Goal: Information Seeking & Learning: Check status

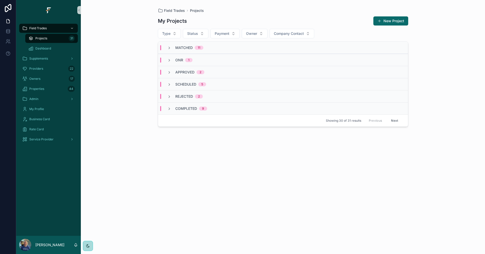
click at [174, 48] on div "Matched 11" at bounding box center [185, 47] width 36 height 5
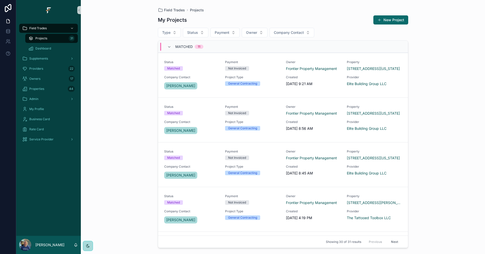
click at [93, 74] on div "Field Trades Projects My Projects New Project Type Status Payment Owner Company…" at bounding box center [283, 127] width 404 height 254
click at [179, 45] on span "Matched" at bounding box center [183, 46] width 17 height 5
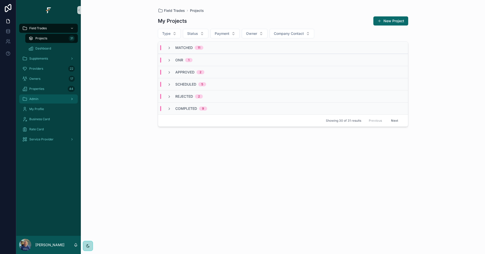
click at [53, 102] on div "Admin" at bounding box center [48, 99] width 53 height 8
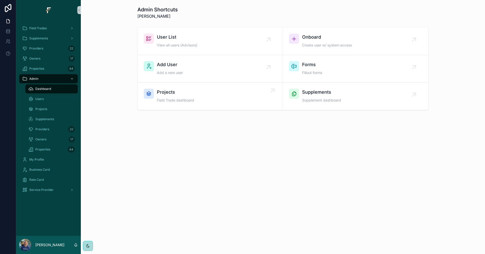
click at [210, 97] on div "Projects Field Trade dashboard" at bounding box center [210, 96] width 133 height 15
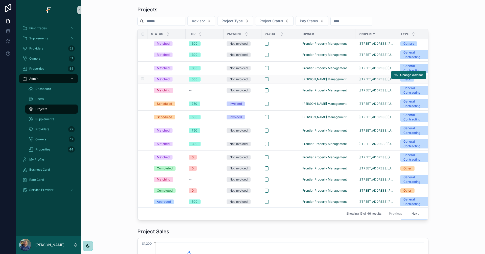
click at [283, 80] on div "scrollable content" at bounding box center [280, 79] width 31 height 4
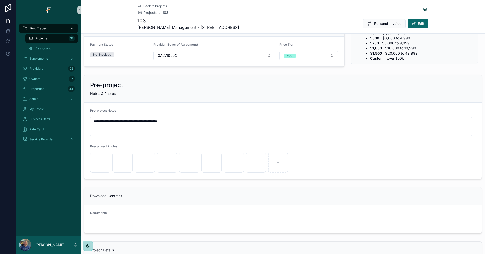
scroll to position [101, 0]
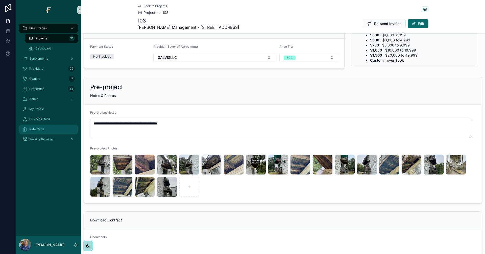
click at [39, 132] on div "Rate Card" at bounding box center [48, 129] width 53 height 8
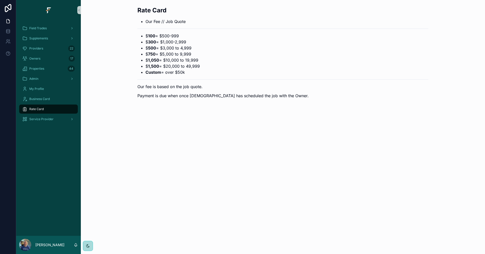
click at [32, 129] on div "Field Trades Supplements Providers 22 Owners 17 Properties 44 Admin My Profile …" at bounding box center [48, 75] width 65 height 110
click at [41, 120] on span "Service Provider" at bounding box center [41, 119] width 24 height 4
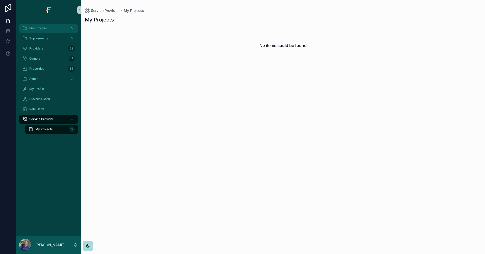
click at [38, 29] on span "Field Trades" at bounding box center [37, 28] width 17 height 4
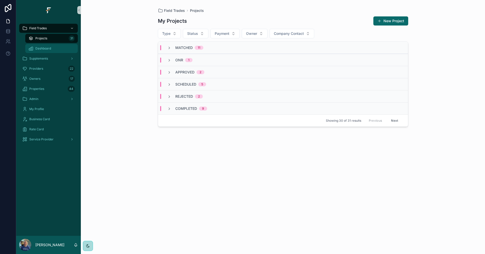
click at [48, 47] on span "Dashboard" at bounding box center [43, 48] width 16 height 4
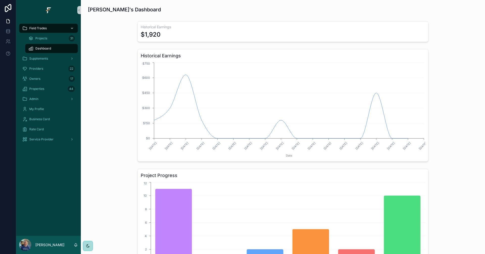
click at [47, 26] on div "Field Trades" at bounding box center [48, 28] width 53 height 8
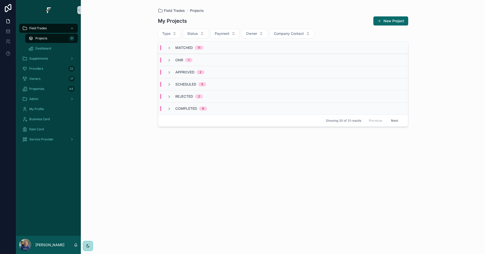
click at [170, 43] on div "Matched 11" at bounding box center [283, 48] width 250 height 12
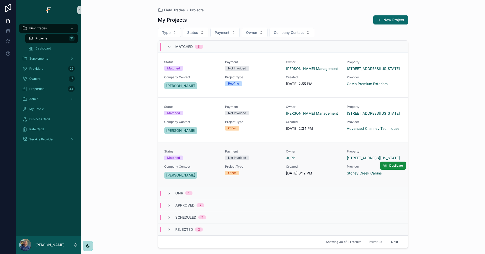
scroll to position [365, 0]
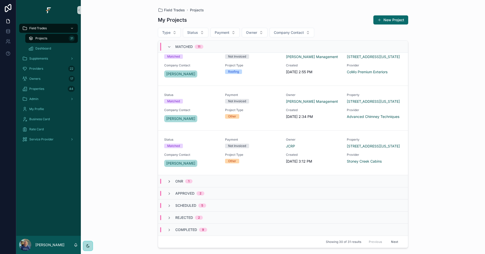
click at [171, 182] on icon "scrollable content" at bounding box center [169, 182] width 4 height 4
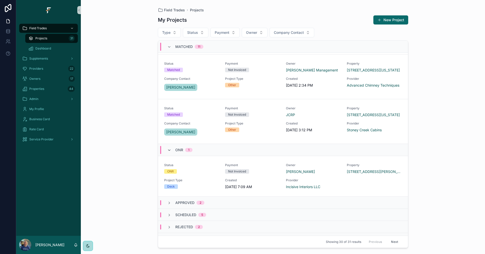
scroll to position [406, 0]
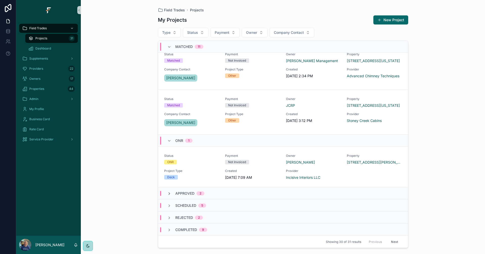
click at [168, 193] on icon "scrollable content" at bounding box center [169, 194] width 4 height 4
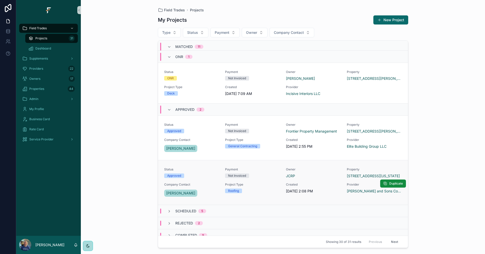
scroll to position [496, 0]
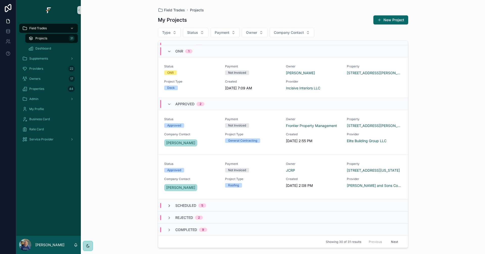
click at [169, 204] on icon "scrollable content" at bounding box center [169, 206] width 4 height 4
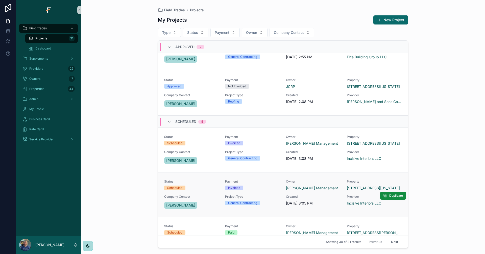
scroll to position [589, 0]
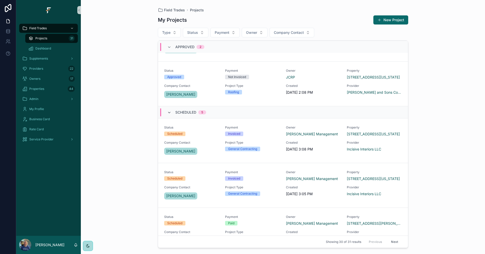
click at [169, 112] on icon "scrollable content" at bounding box center [169, 113] width 4 height 4
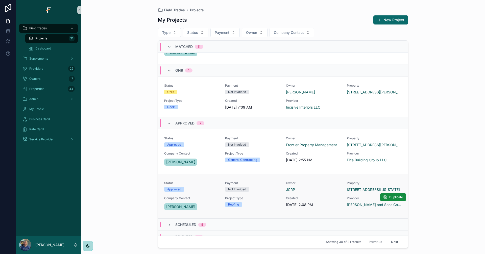
scroll to position [420, 0]
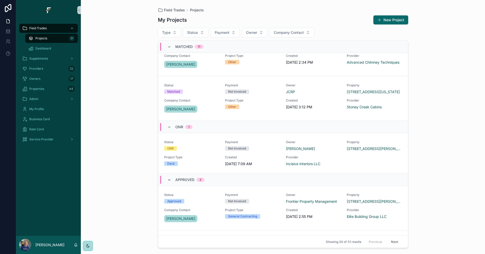
click at [170, 181] on icon "scrollable content" at bounding box center [169, 180] width 4 height 4
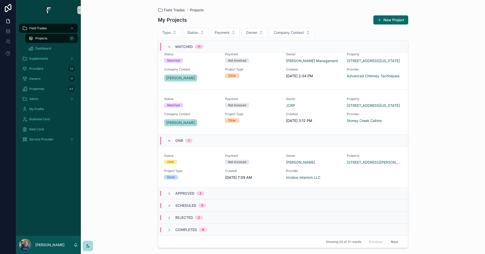
click at [168, 140] on icon "scrollable content" at bounding box center [169, 141] width 4 height 4
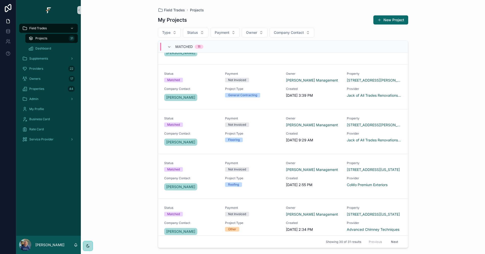
scroll to position [365, 0]
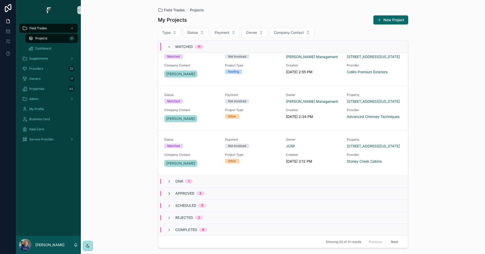
click at [169, 194] on icon "scrollable content" at bounding box center [169, 194] width 4 height 4
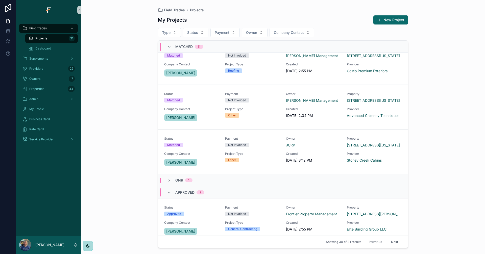
scroll to position [455, 0]
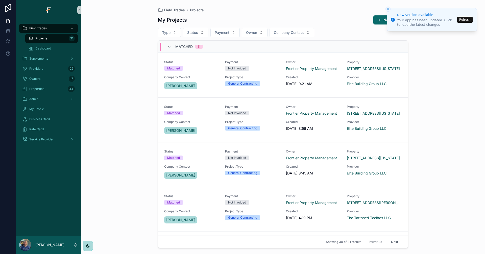
click at [464, 19] on button "Refresh" at bounding box center [464, 20] width 15 height 6
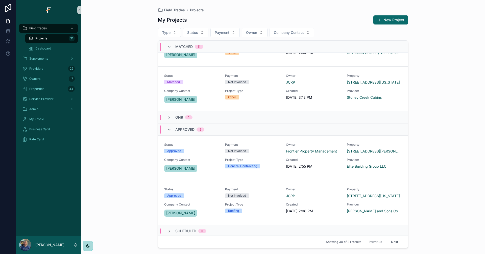
scroll to position [455, 0]
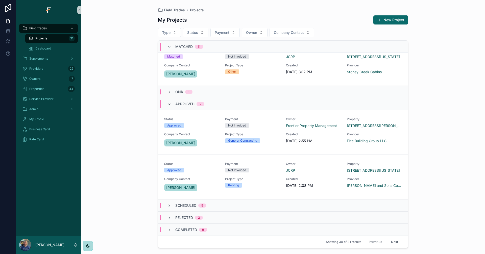
click at [170, 103] on icon "scrollable content" at bounding box center [169, 104] width 4 height 4
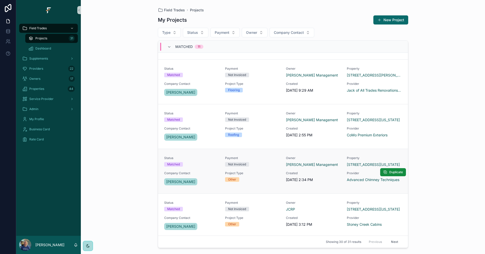
scroll to position [365, 0]
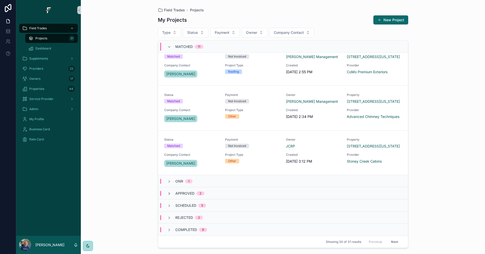
click at [169, 195] on icon "scrollable content" at bounding box center [169, 194] width 4 height 4
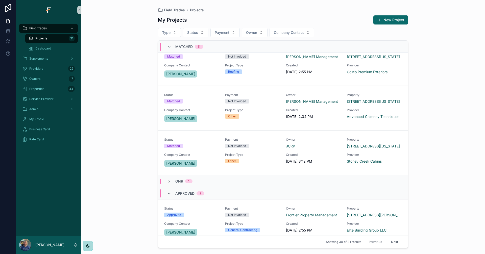
click at [168, 195] on icon "scrollable content" at bounding box center [169, 194] width 4 height 4
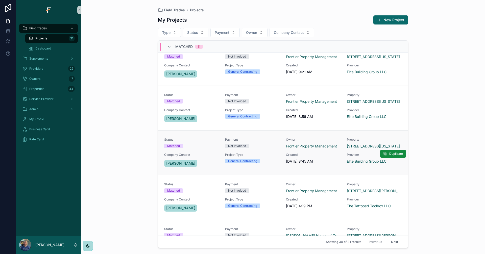
scroll to position [0, 0]
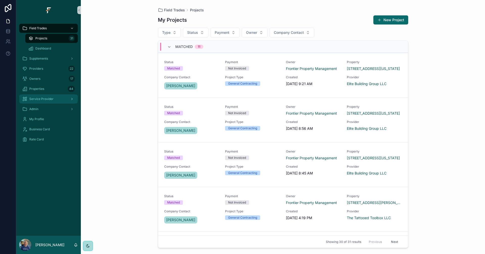
click at [46, 100] on span "Service Provider" at bounding box center [41, 99] width 24 height 4
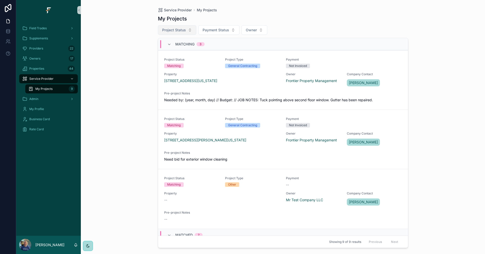
click at [177, 31] on span "Project Status" at bounding box center [174, 30] width 24 height 5
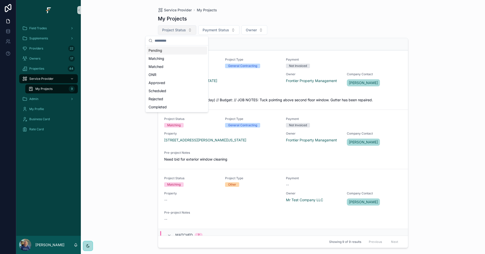
click at [178, 30] on span "Project Status" at bounding box center [174, 30] width 24 height 5
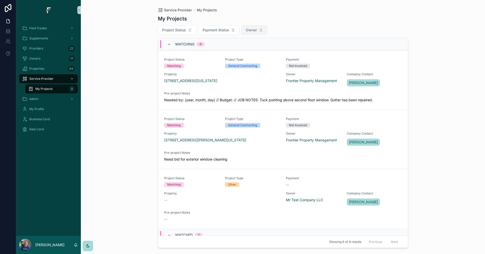
click at [255, 30] on span "Owner" at bounding box center [251, 30] width 11 height 5
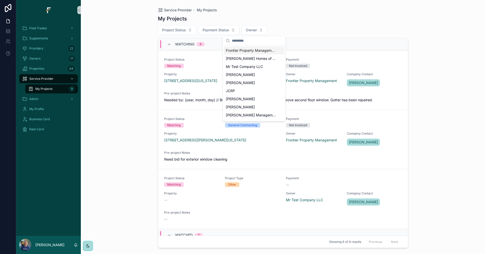
click at [259, 52] on span "Frontier Property Management" at bounding box center [251, 50] width 51 height 5
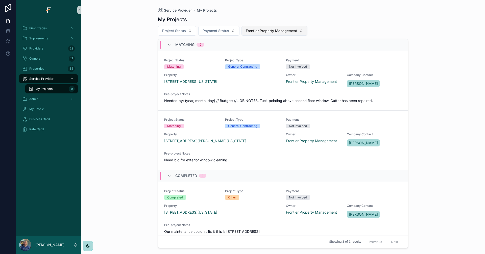
click at [298, 30] on button "Frontier Property Management" at bounding box center [274, 31] width 66 height 10
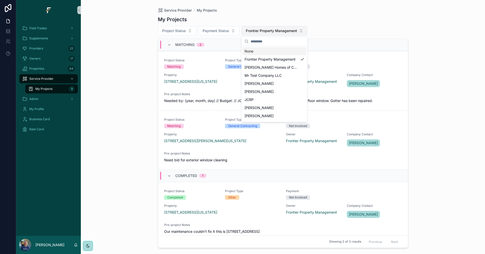
click at [298, 30] on button "Frontier Property Management" at bounding box center [274, 31] width 66 height 10
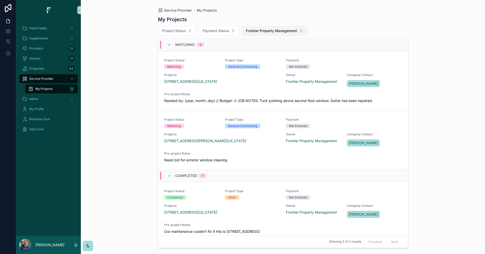
click at [265, 30] on span "Frontier Property Management" at bounding box center [271, 30] width 51 height 5
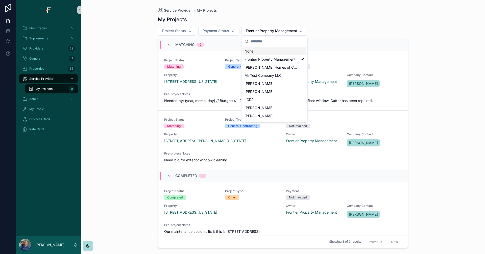
click at [266, 51] on div "None" at bounding box center [274, 51] width 64 height 8
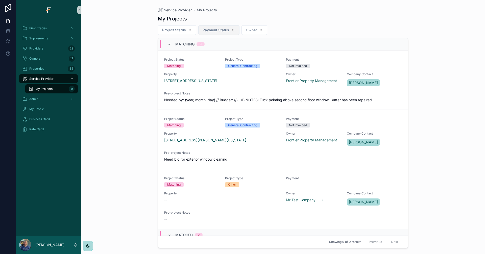
click at [225, 30] on span "Payment Status" at bounding box center [216, 30] width 27 height 5
click at [183, 32] on span "Project Status" at bounding box center [174, 30] width 24 height 5
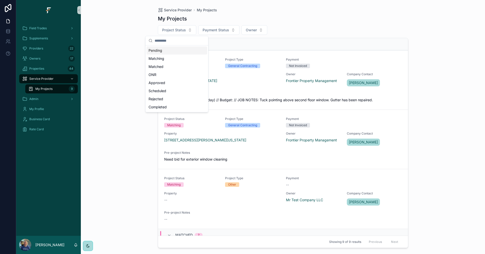
click at [130, 26] on div "Service Provider My Projects My Projects Project Status Payment Status Owner Ma…" at bounding box center [283, 127] width 404 height 254
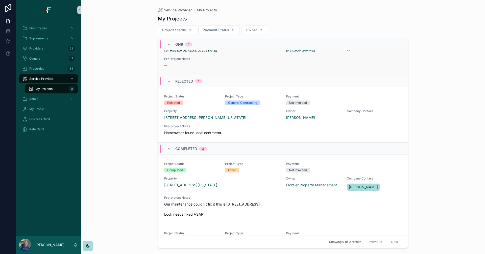
scroll to position [397, 0]
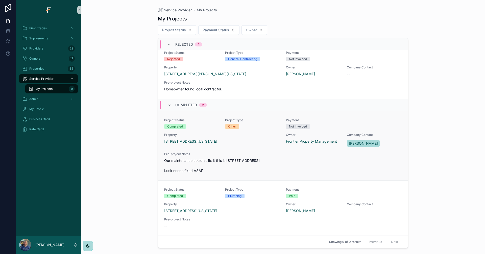
click at [279, 151] on div "Project Status Completed Project Type Other Payment Not Invoiced Property 2140 …" at bounding box center [283, 145] width 238 height 55
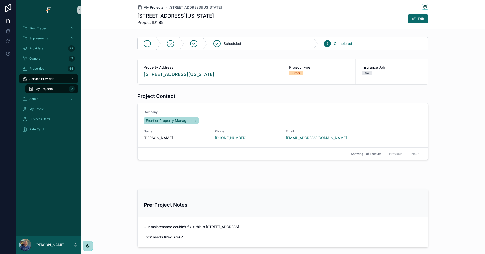
click at [156, 7] on span "My Projects" at bounding box center [153, 7] width 20 height 5
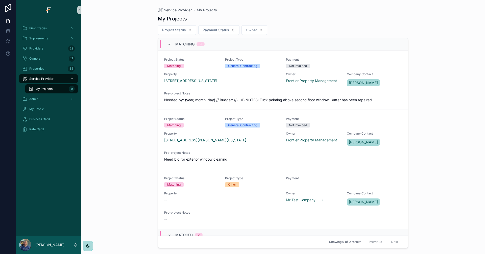
click at [64, 90] on div "My Projects 9" at bounding box center [51, 89] width 46 height 8
click at [180, 30] on span "Project Status" at bounding box center [174, 30] width 24 height 5
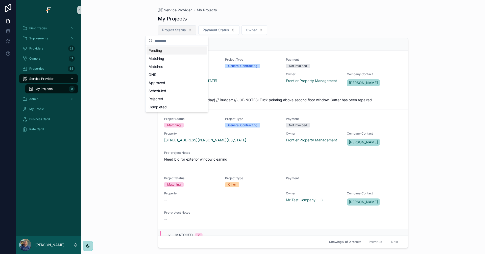
click at [175, 28] on span "Project Status" at bounding box center [174, 30] width 24 height 5
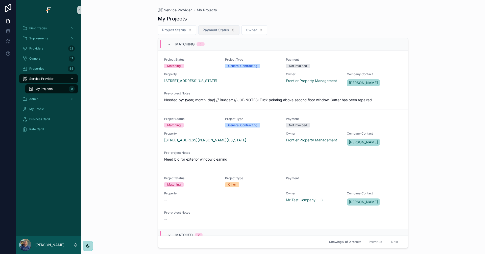
click at [220, 28] on span "Payment Status" at bounding box center [216, 30] width 27 height 5
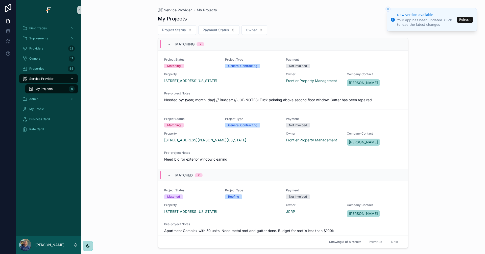
click at [466, 19] on button "Refresh" at bounding box center [464, 20] width 15 height 6
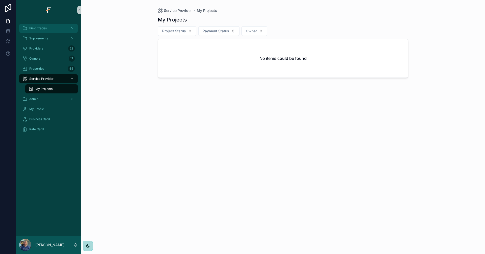
click at [37, 27] on span "Field Trades" at bounding box center [37, 28] width 17 height 4
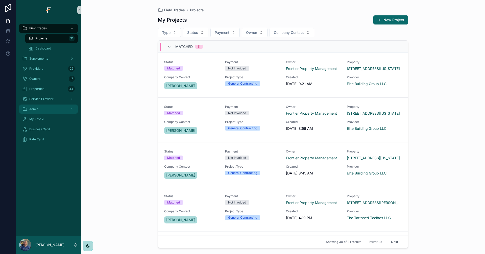
click at [44, 110] on div "Admin" at bounding box center [48, 109] width 53 height 8
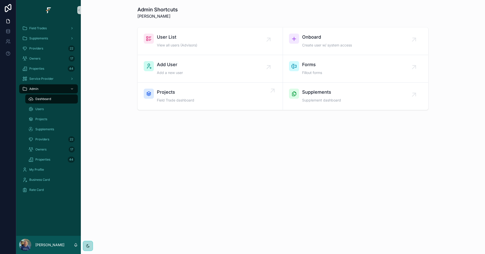
click at [206, 95] on div "Projects Field Trade dashboard" at bounding box center [210, 96] width 133 height 15
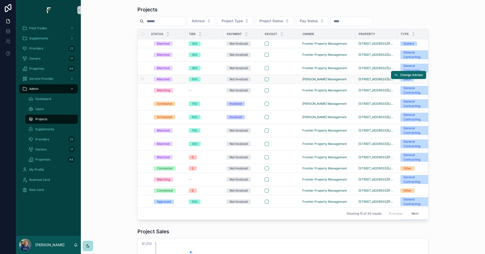
click at [288, 80] on div "scrollable content" at bounding box center [280, 79] width 31 height 4
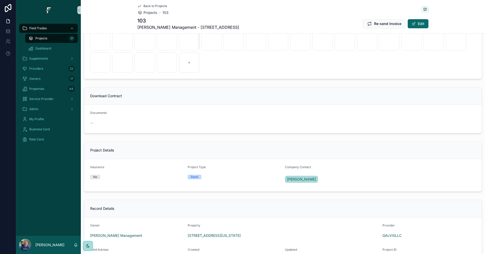
scroll to position [251, 0]
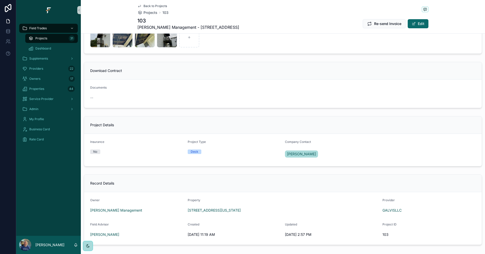
click at [45, 38] on span "Projects" at bounding box center [41, 38] width 12 height 4
click at [49, 38] on div "Projects 31" at bounding box center [51, 38] width 46 height 8
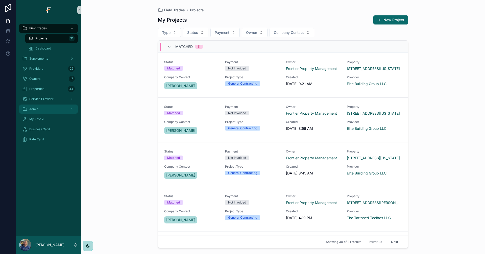
click at [51, 107] on div "Admin" at bounding box center [48, 109] width 53 height 8
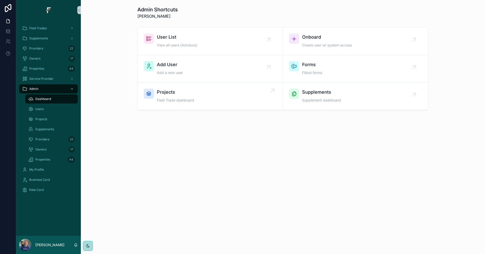
click at [196, 100] on div "Projects Field Trade dashboard" at bounding box center [210, 96] width 133 height 15
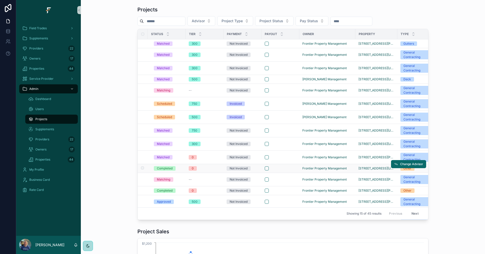
click at [212, 170] on div "0" at bounding box center [205, 168] width 32 height 5
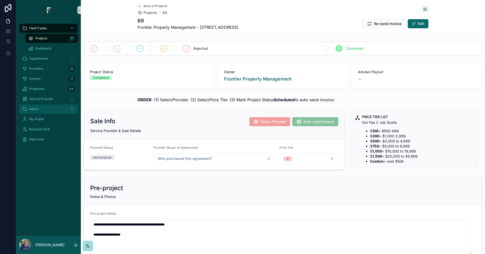
click at [45, 110] on div "Admin" at bounding box center [48, 109] width 53 height 8
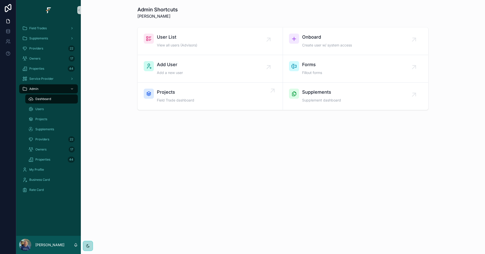
click at [193, 91] on span "Projects" at bounding box center [175, 92] width 37 height 7
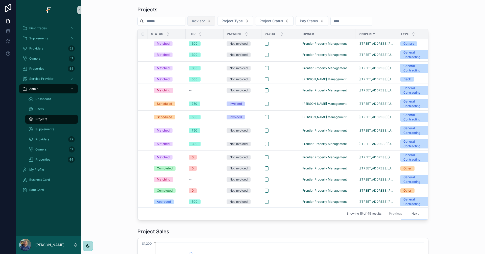
click at [205, 21] on span "Advisor" at bounding box center [198, 20] width 13 height 5
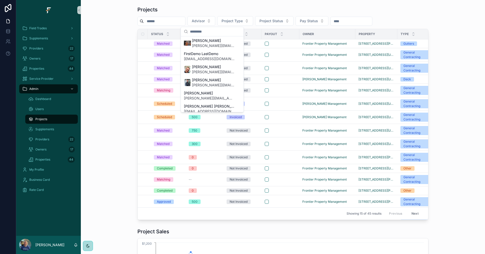
scroll to position [101, 0]
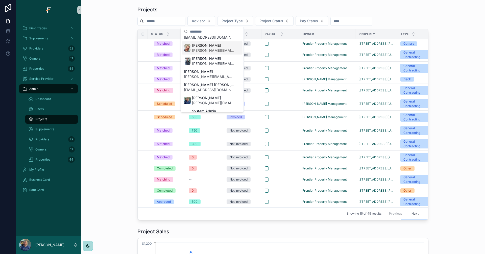
click at [211, 47] on span "Mike Sanders" at bounding box center [213, 45] width 42 height 5
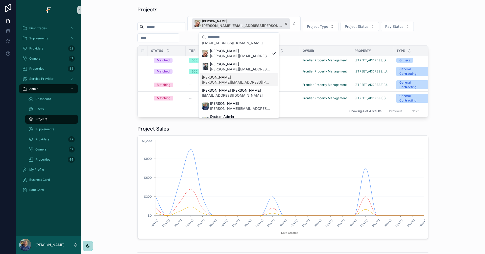
click at [116, 83] on div "Projects Mike Sanders mike.sanders@fultrade.com Project Type Project Status Pay…" at bounding box center [283, 61] width 396 height 115
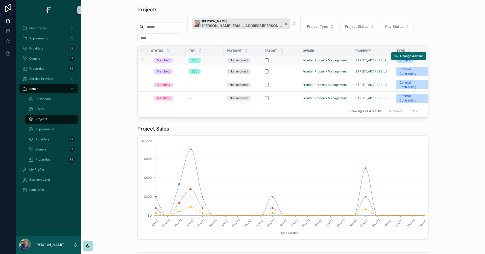
click at [210, 61] on div "300" at bounding box center [205, 60] width 32 height 5
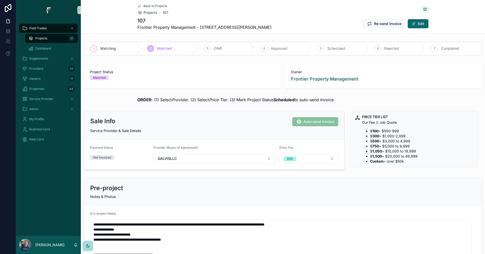
click at [156, 6] on span "Back to Projects" at bounding box center [154, 6] width 23 height 4
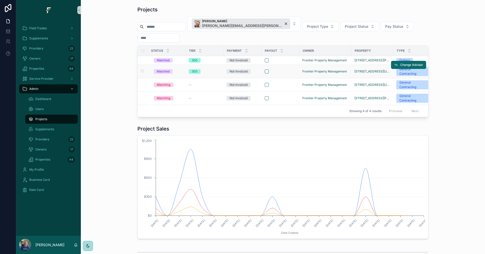
click at [212, 73] on div "300" at bounding box center [205, 71] width 32 height 5
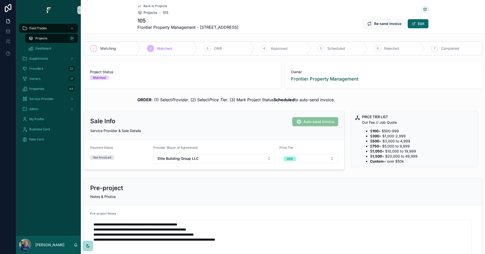
click at [154, 6] on span "Back to Projects" at bounding box center [154, 6] width 23 height 4
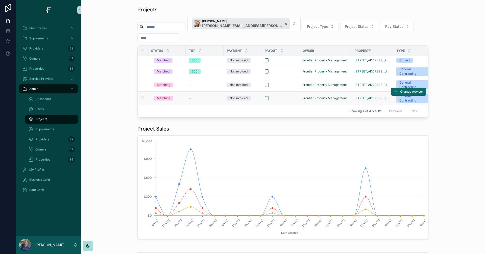
click at [208, 100] on div "--" at bounding box center [205, 98] width 32 height 4
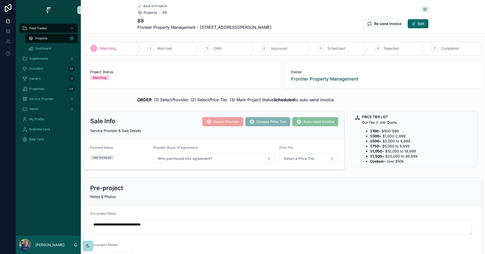
click at [155, 7] on span "Back to Projects" at bounding box center [154, 6] width 23 height 4
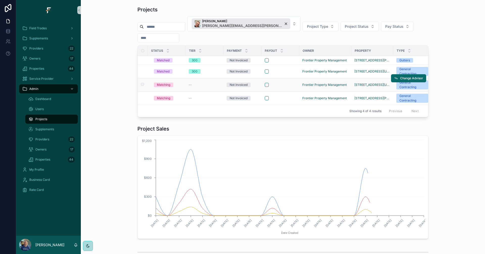
click at [206, 84] on div "--" at bounding box center [205, 85] width 32 height 4
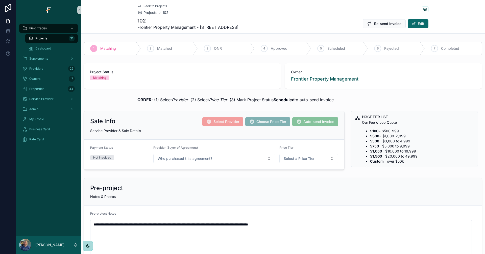
click at [55, 37] on div "Projects 31" at bounding box center [51, 38] width 46 height 8
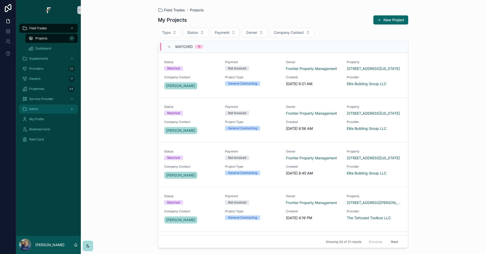
click at [53, 107] on div "Admin" at bounding box center [48, 109] width 53 height 8
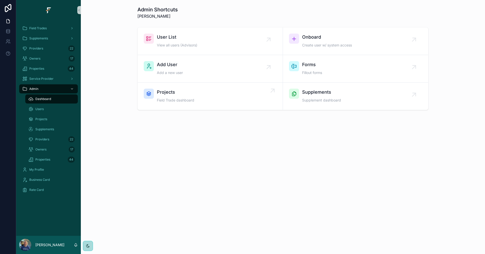
click at [183, 95] on span "Projects" at bounding box center [175, 92] width 37 height 7
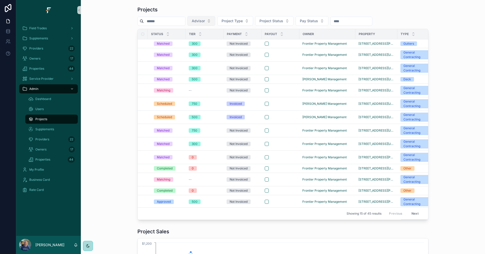
click at [215, 21] on button "Advisor" at bounding box center [201, 21] width 28 height 10
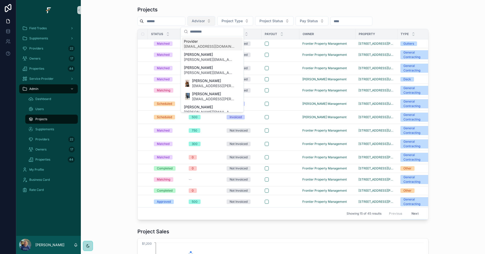
click at [215, 20] on button "Advisor" at bounding box center [201, 21] width 28 height 10
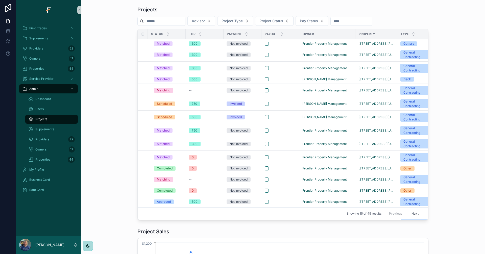
click at [413, 210] on button "Next" at bounding box center [415, 214] width 14 height 8
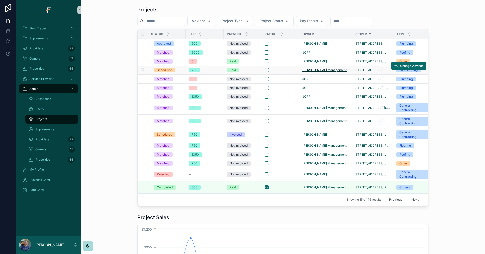
click at [311, 69] on span "[PERSON_NAME] Management" at bounding box center [324, 70] width 44 height 4
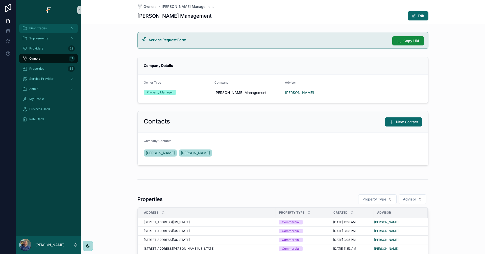
click at [57, 30] on div "Field Trades" at bounding box center [48, 28] width 53 height 8
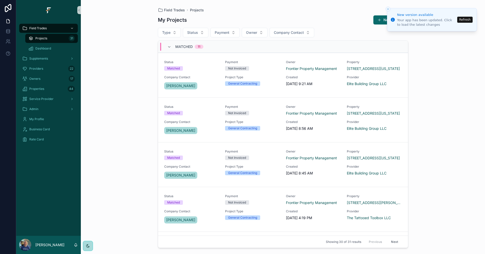
click at [462, 21] on button "Refresh" at bounding box center [464, 20] width 15 height 6
